Goal: Transaction & Acquisition: Register for event/course

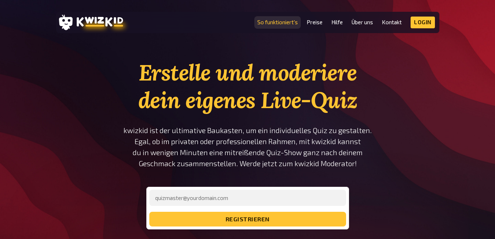
click at [277, 19] on link "So funktioniert's" at bounding box center [277, 22] width 41 height 6
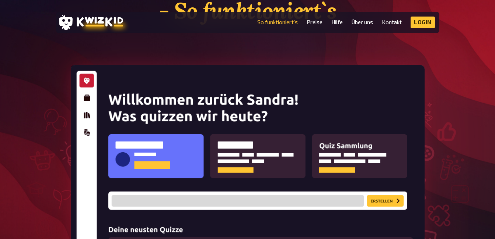
scroll to position [37, 0]
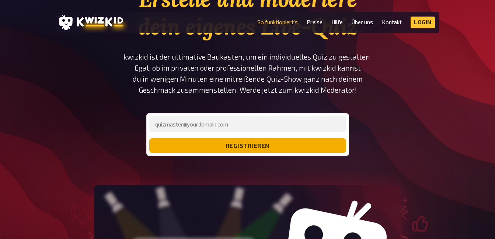
scroll to position [221, 0]
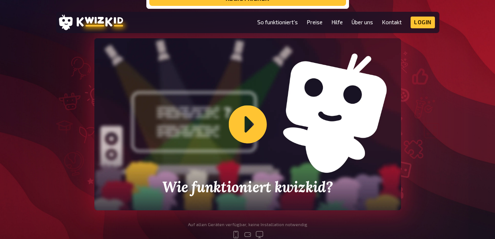
click at [229, 123] on div "Wie funktioniert kwizkid?" at bounding box center [247, 124] width 306 height 172
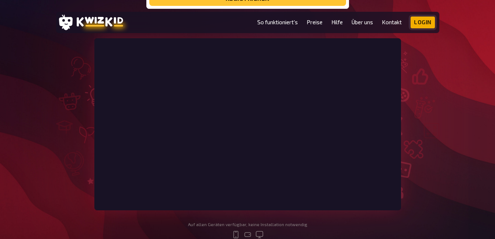
click at [420, 20] on link "Login" at bounding box center [422, 23] width 24 height 12
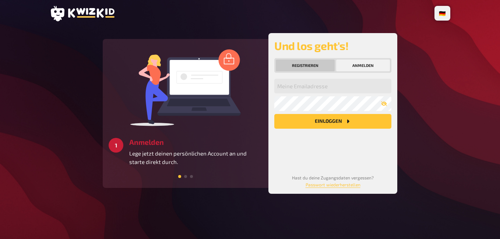
click at [317, 60] on button "Registrieren" at bounding box center [305, 66] width 59 height 12
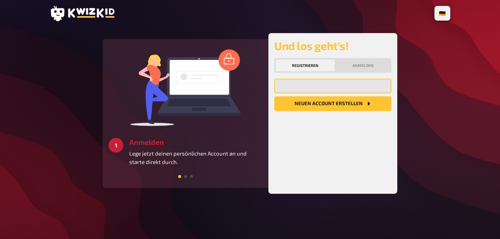
click at [298, 85] on input "email" at bounding box center [332, 86] width 117 height 15
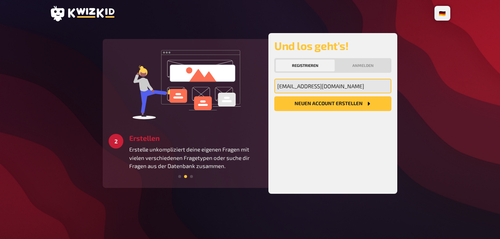
drag, startPoint x: 344, startPoint y: 85, endPoint x: 174, endPoint y: 78, distance: 169.9
click at [174, 78] on div "3 Starten Schaffe ein besonderes Quizerlebnis für alle Teilnehmer:innen und ver…" at bounding box center [250, 113] width 295 height 161
drag, startPoint x: 365, startPoint y: 91, endPoint x: 209, endPoint y: 95, distance: 155.8
click at [209, 95] on div "3 Starten Schaffe ein besonderes Quizerlebnis für alle Teilnehmer:innen und ver…" at bounding box center [250, 113] width 295 height 161
drag, startPoint x: 351, startPoint y: 86, endPoint x: 254, endPoint y: 85, distance: 96.9
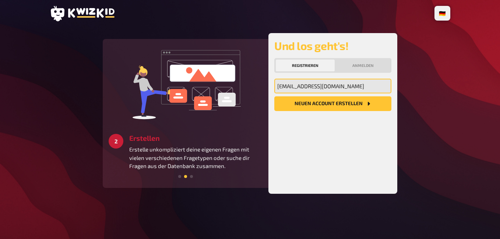
click at [254, 85] on div "3 Starten Schaffe ein besonderes Quizerlebnis für alle Teilnehmer:innen und ver…" at bounding box center [250, 113] width 295 height 161
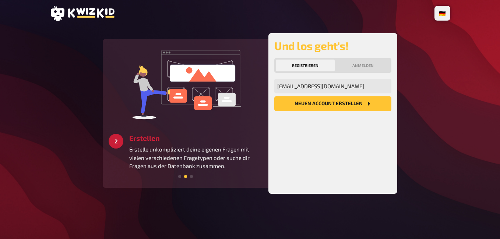
click at [257, 85] on div "2 Erstellen Erstelle unkompliziert deine eigenen Fragen mit vielen verschiedene…" at bounding box center [186, 108] width 154 height 126
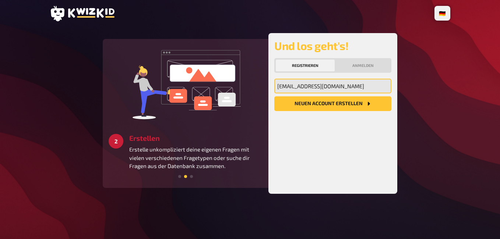
drag, startPoint x: 363, startPoint y: 85, endPoint x: 271, endPoint y: 83, distance: 92.1
click at [271, 83] on div "Und los geht's! Registrieren Anmelden [EMAIL_ADDRESS][DOMAIN_NAME] Meine Emaila…" at bounding box center [332, 113] width 129 height 161
type input "[EMAIL_ADDRESS][DOMAIN_NAME]"
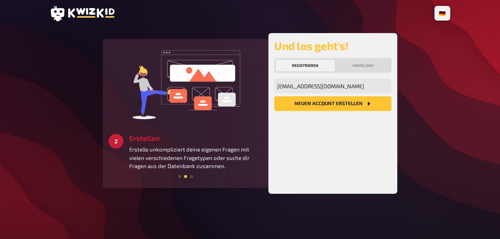
click at [323, 104] on button "Neuen Account Erstellen" at bounding box center [332, 103] width 117 height 15
